Goal: Task Accomplishment & Management: Manage account settings

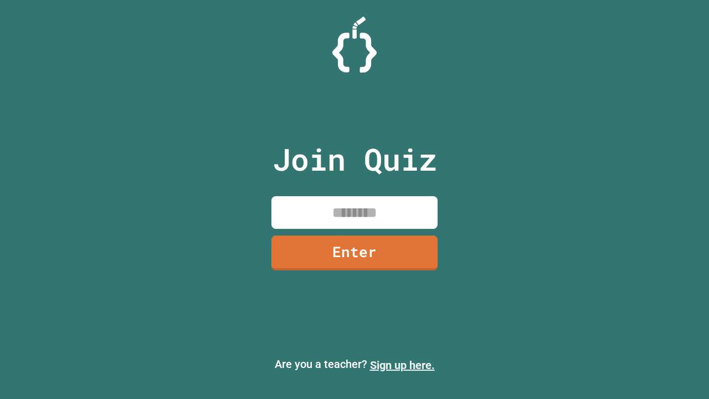
click at [402, 365] on link "Sign up here." at bounding box center [402, 364] width 65 height 13
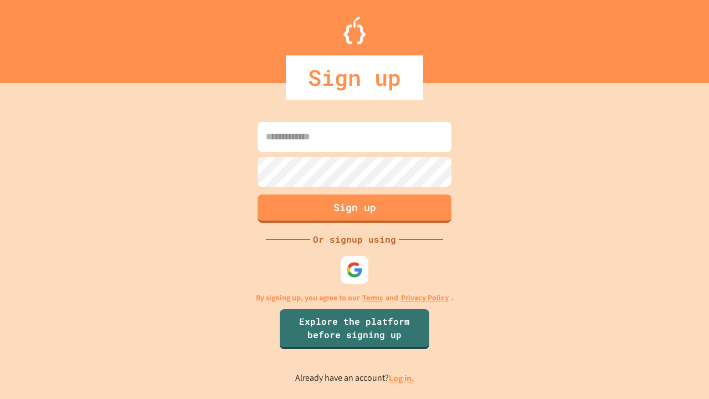
click at [402, 378] on link "Log in." at bounding box center [401, 378] width 25 height 12
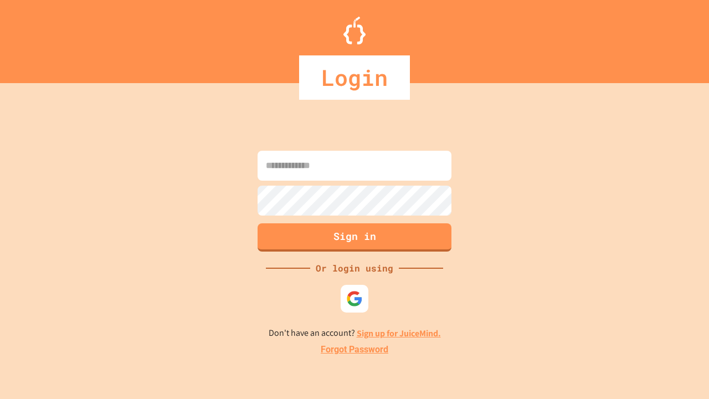
click at [355, 350] on link "Forgot Password" at bounding box center [355, 349] width 68 height 13
